Goal: Entertainment & Leisure: Consume media (video, audio)

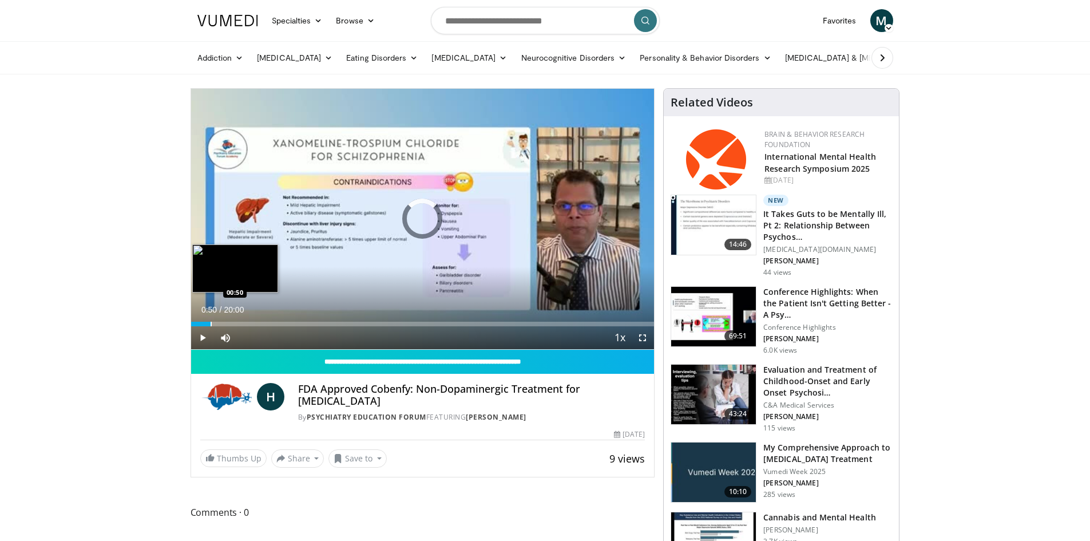
click at [211, 322] on div "Progress Bar" at bounding box center [211, 324] width 1 height 5
click at [240, 320] on div "Loaded : 9.97% 00:52 02:08" at bounding box center [423, 320] width 464 height 11
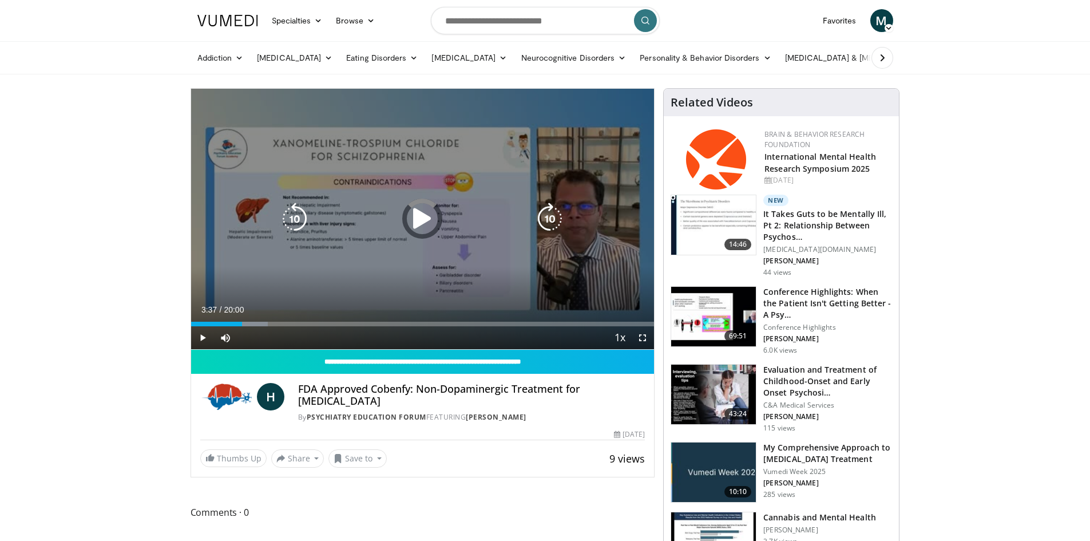
click at [275, 322] on div "Loaded : 16.63% 03:37 03:27" at bounding box center [423, 324] width 464 height 5
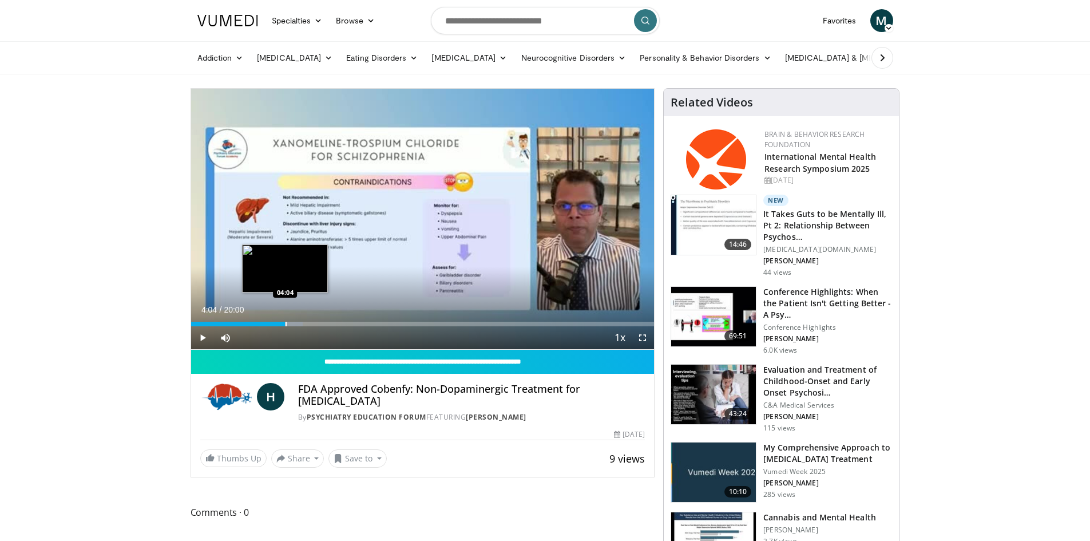
click at [286, 324] on div "Progress Bar" at bounding box center [286, 324] width 1 height 5
click at [302, 323] on div "Progress Bar" at bounding box center [302, 324] width 1 height 5
click at [322, 324] on div "Progress Bar" at bounding box center [322, 324] width 1 height 5
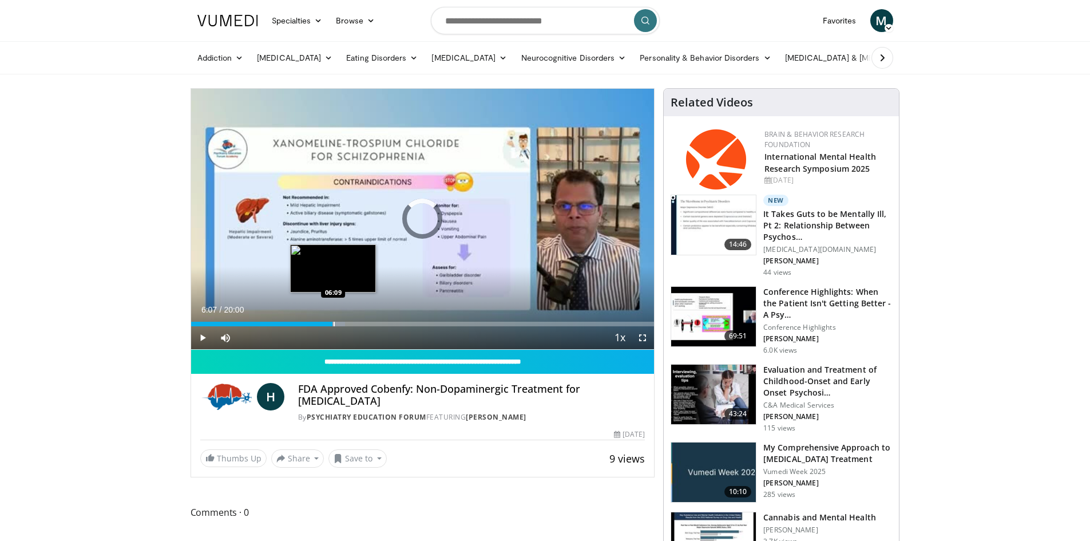
click at [334, 324] on div "Progress Bar" at bounding box center [334, 324] width 1 height 5
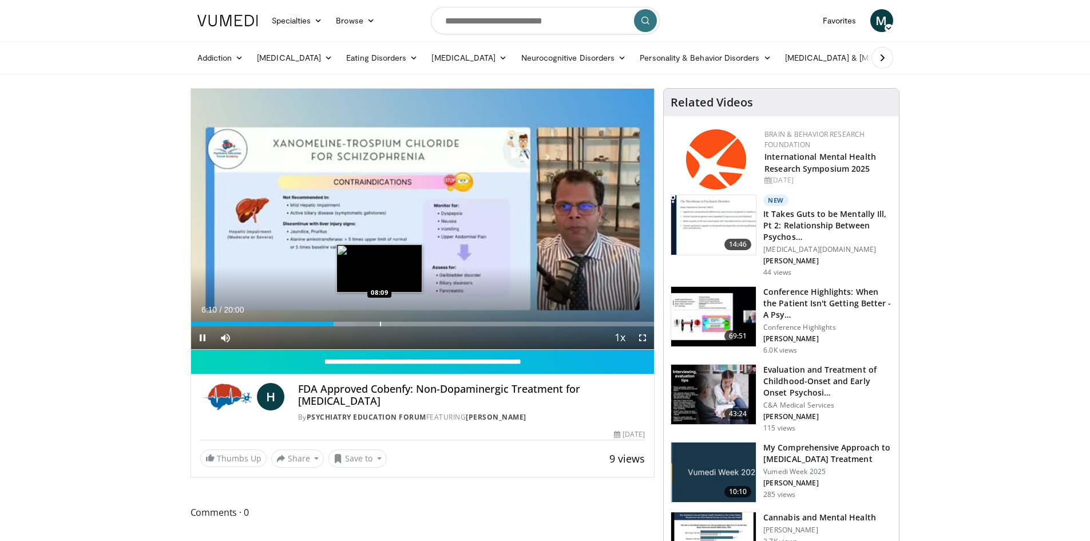
click at [382, 322] on div "Loaded : 35.81% 06:10 08:09" at bounding box center [423, 324] width 464 height 5
click at [375, 323] on div "Progress Bar" at bounding box center [375, 324] width 1 height 5
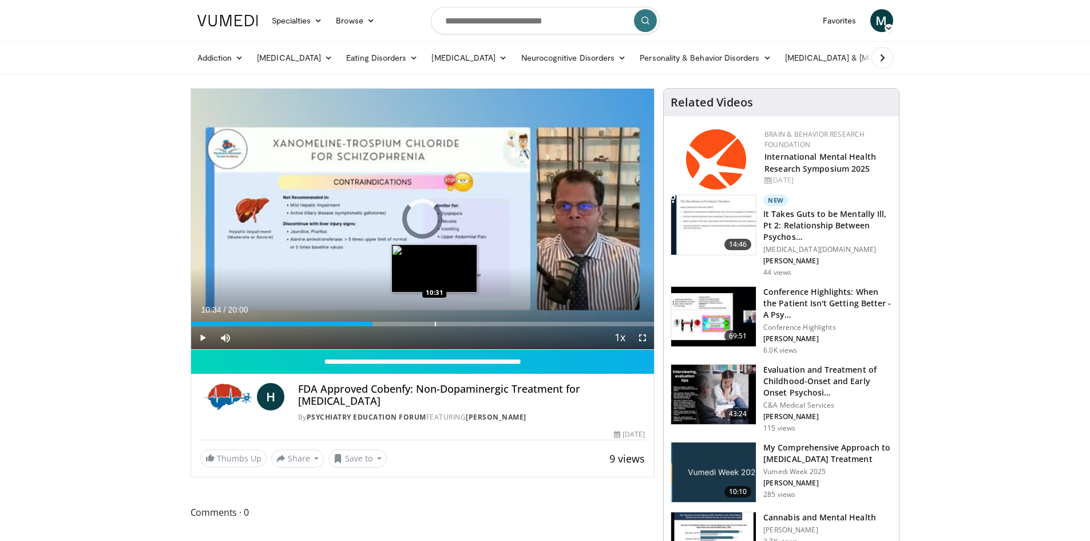
click at [436, 324] on div "Progress Bar" at bounding box center [435, 324] width 1 height 5
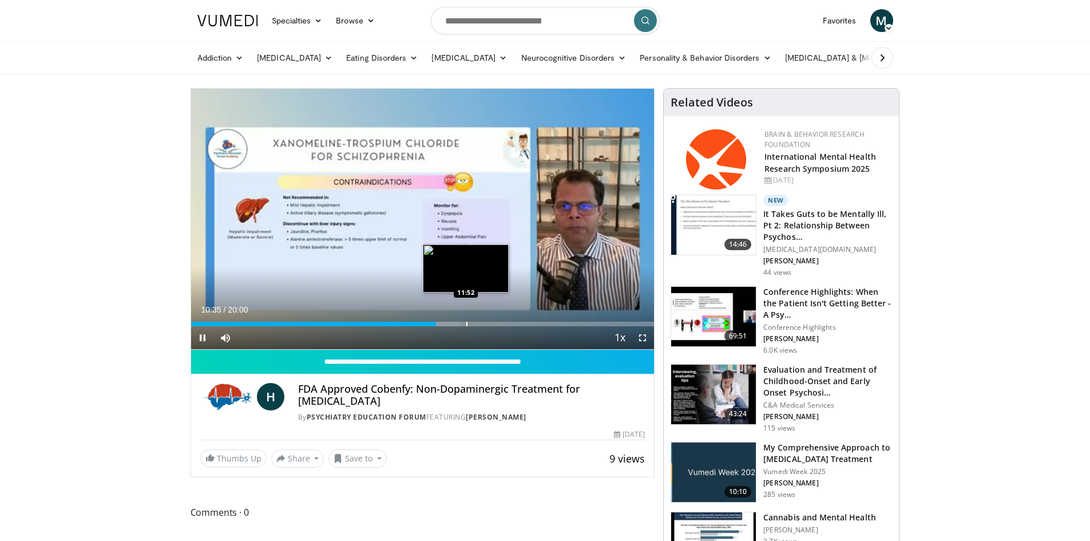
click at [466, 323] on div "Progress Bar" at bounding box center [466, 324] width 1 height 5
click at [495, 324] on div "Progress Bar" at bounding box center [495, 324] width 1 height 5
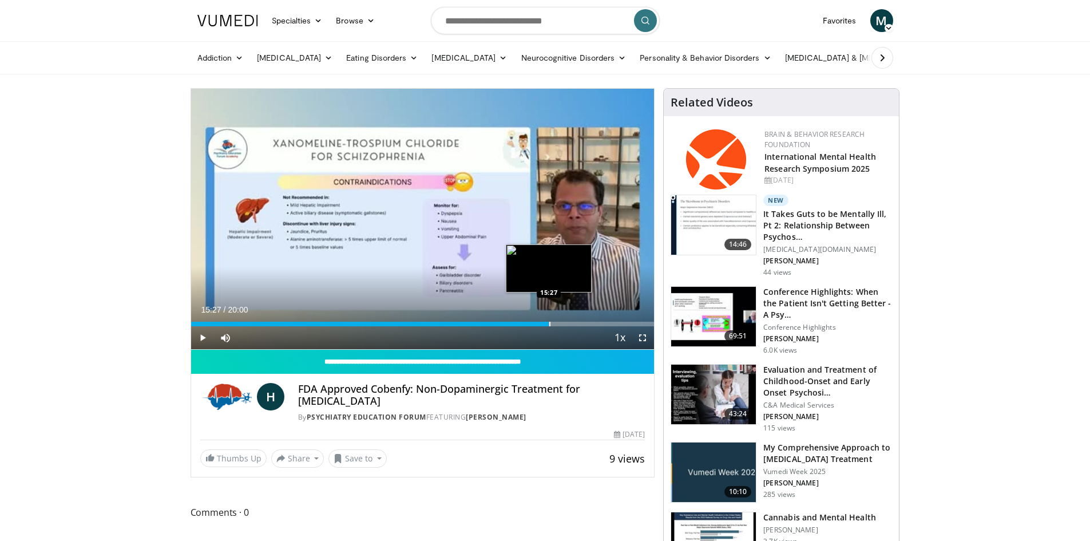
click at [549, 321] on div "Loaded : 77.33% 15:27 15:27" at bounding box center [423, 320] width 464 height 11
click at [532, 322] on div "15:28" at bounding box center [370, 324] width 358 height 5
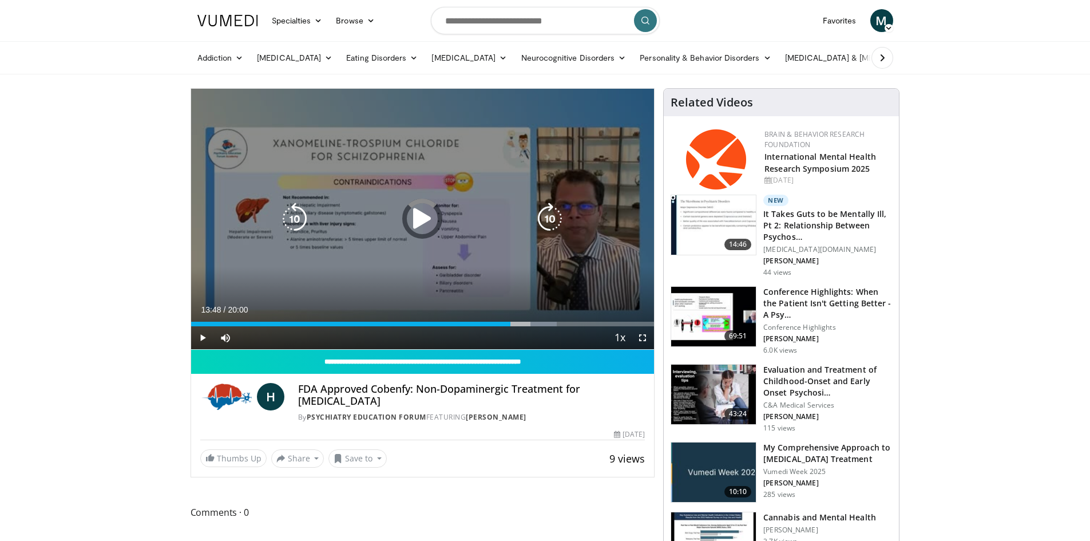
click at [511, 322] on div "14:45" at bounding box center [351, 324] width 320 height 5
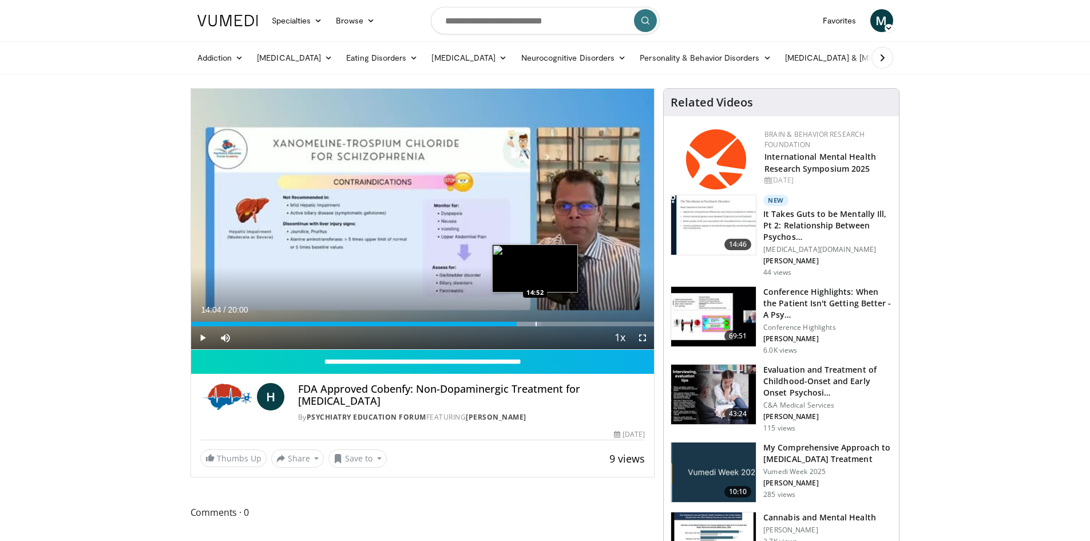
click at [536, 325] on div "Progress Bar" at bounding box center [536, 324] width 1 height 5
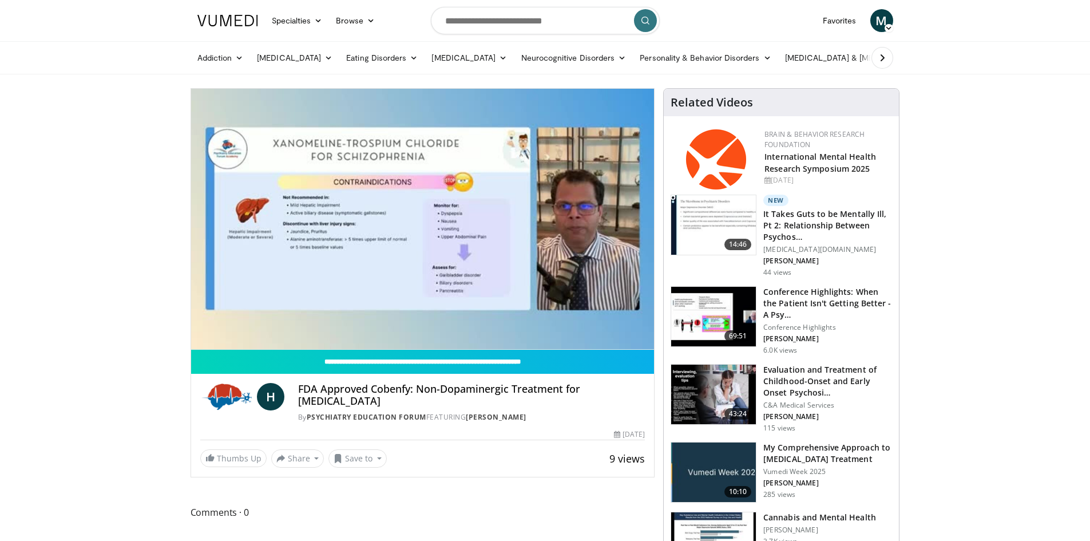
click at [553, 325] on video-js "**********" at bounding box center [423, 219] width 464 height 261
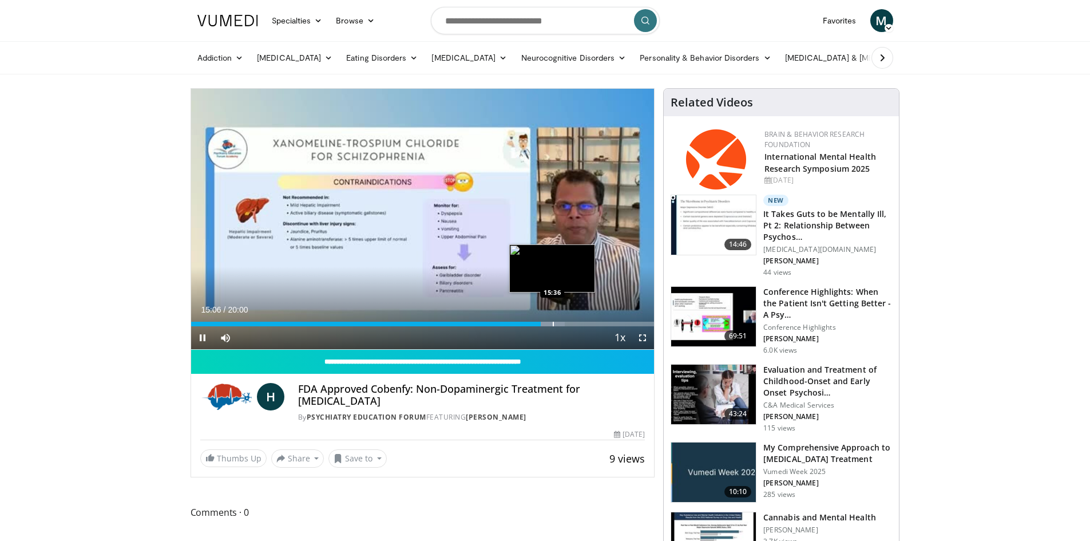
click at [553, 325] on div "Progress Bar" at bounding box center [553, 324] width 1 height 5
click at [560, 325] on div "Progress Bar" at bounding box center [560, 324] width 1 height 5
click at [571, 325] on div "Progress Bar" at bounding box center [571, 324] width 1 height 5
click at [585, 325] on div "Progress Bar" at bounding box center [585, 324] width 1 height 5
click at [591, 325] on div "Progress Bar" at bounding box center [591, 324] width 1 height 5
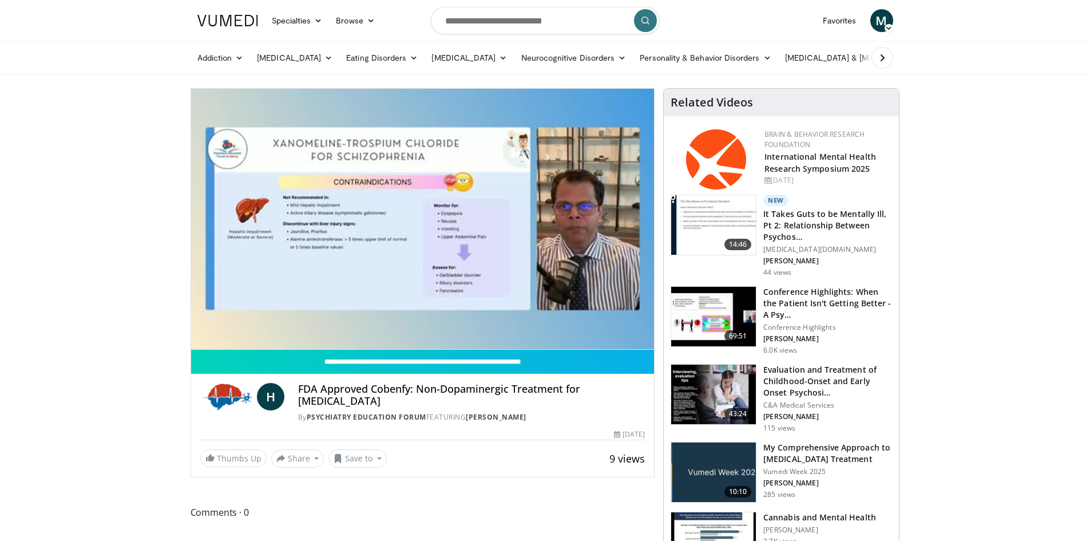
click at [598, 325] on video-js "**********" at bounding box center [423, 219] width 464 height 261
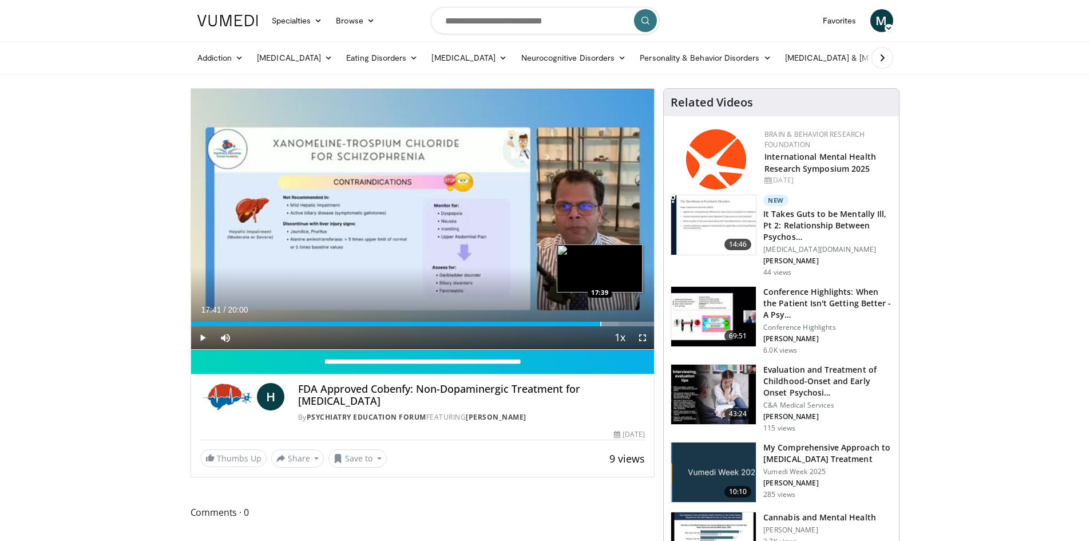
click at [600, 323] on div "Progress Bar" at bounding box center [600, 324] width 1 height 5
click at [611, 323] on div "Progress Bar" at bounding box center [611, 324] width 1 height 5
click at [620, 323] on div "Progress Bar" at bounding box center [620, 324] width 1 height 5
click at [631, 322] on div "Progress Bar" at bounding box center [631, 324] width 1 height 5
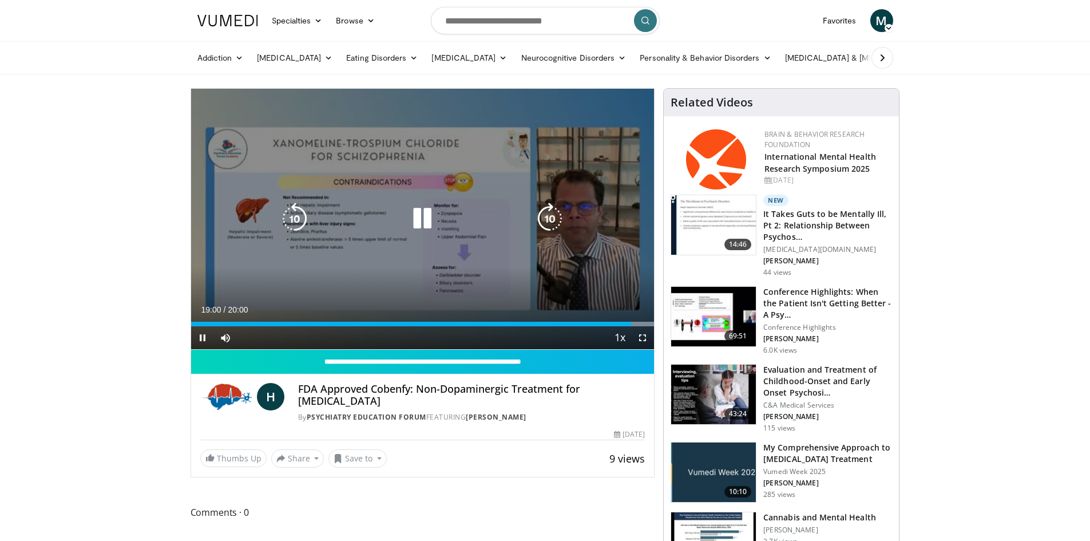
click at [424, 218] on icon "Video Player" at bounding box center [422, 219] width 32 height 32
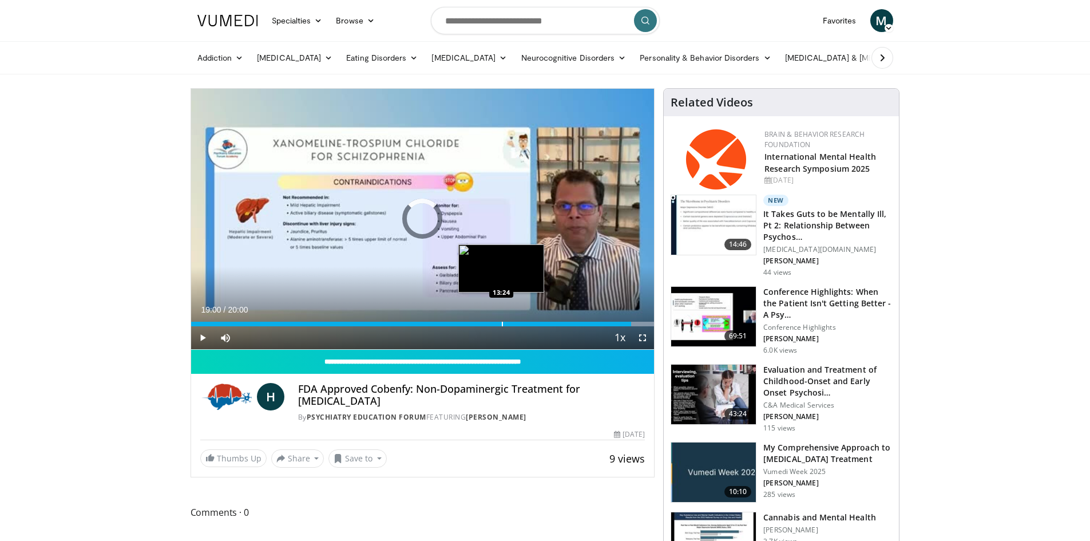
click at [502, 325] on div "Progress Bar" at bounding box center [502, 324] width 1 height 5
